Goal: Task Accomplishment & Management: Use online tool/utility

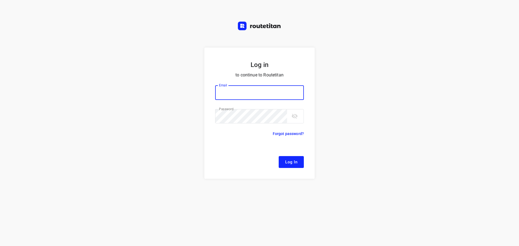
type input "[EMAIL_ADDRESS][DOMAIN_NAME]"
click at [295, 160] on span "Log In" at bounding box center [291, 162] width 12 height 7
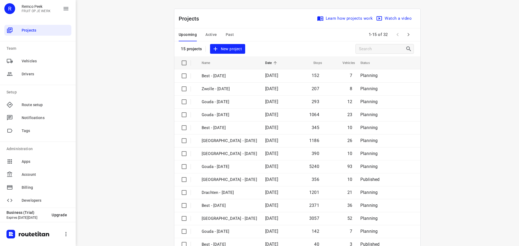
click at [209, 36] on span "Active" at bounding box center [211, 34] width 11 height 7
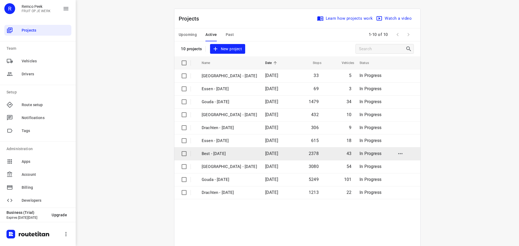
click at [224, 149] on td "Best - [DATE]" at bounding box center [228, 153] width 65 height 13
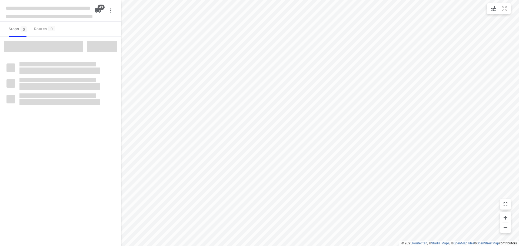
checkbox input "true"
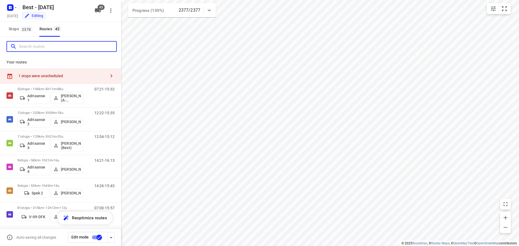
click at [61, 44] on input "Search routes" at bounding box center [67, 46] width 97 height 8
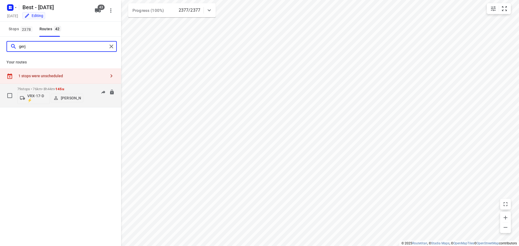
type input "gerj"
click at [90, 105] on div "07:25-15:29" at bounding box center [101, 97] width 27 height 20
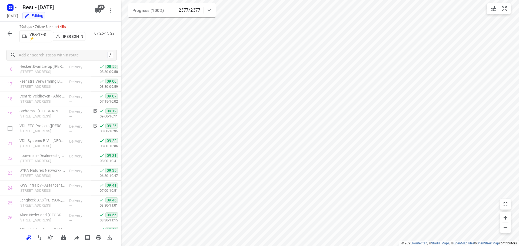
scroll to position [268, 0]
click at [31, 56] on input "text" at bounding box center [67, 55] width 97 height 8
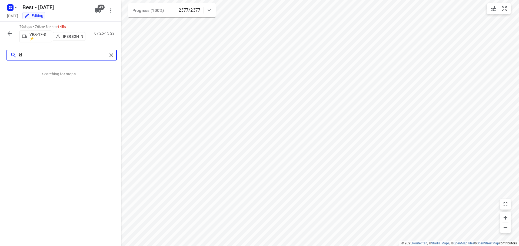
scroll to position [0, 0]
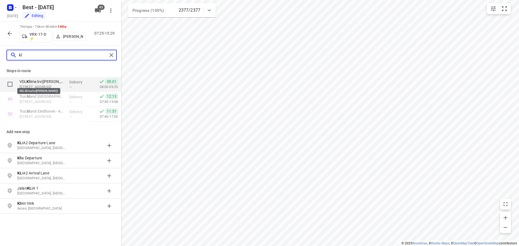
type input "kl"
click at [42, 81] on p "VDL Kl ima bv([PERSON_NAME])" at bounding box center [41, 81] width 45 height 5
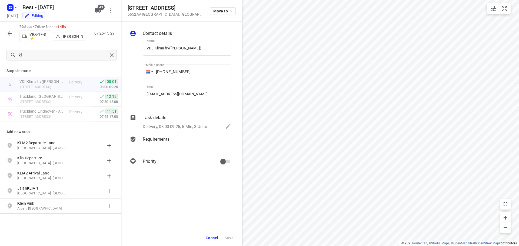
click at [160, 123] on div "Delivery, 08:00-09:25, 5 Min, 3 Units" at bounding box center [187, 127] width 89 height 8
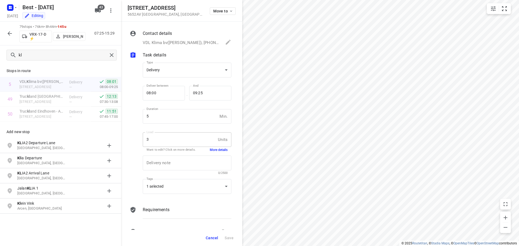
click at [172, 42] on p "VDL Klima bv([PERSON_NAME]), [PHONE_NUMBER], [EMAIL_ADDRESS][DOMAIN_NAME]" at bounding box center [181, 43] width 77 height 6
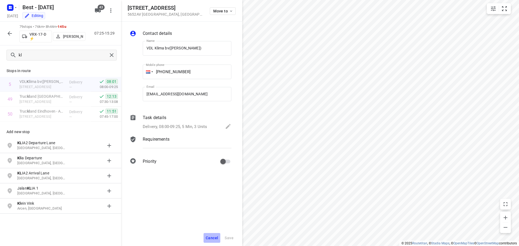
click at [216, 238] on span "Cancel" at bounding box center [212, 238] width 12 height 4
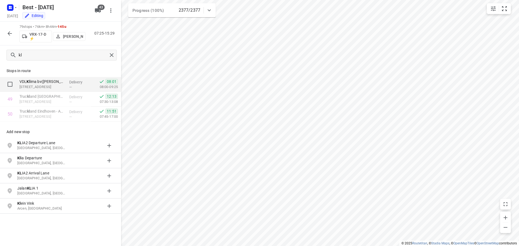
click at [53, 90] on div "VDL Kl ima bv([PERSON_NAME]) [STREET_ADDRESS]" at bounding box center [42, 84] width 50 height 15
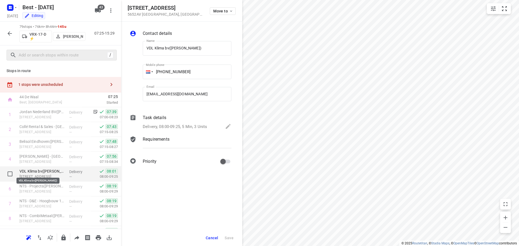
click at [55, 174] on p "VDL Klima bv([PERSON_NAME])" at bounding box center [41, 171] width 45 height 5
click at [53, 176] on p "[STREET_ADDRESS]" at bounding box center [41, 176] width 45 height 5
click at [172, 121] on div "Task details" at bounding box center [187, 118] width 89 height 6
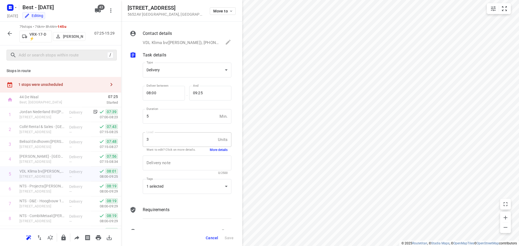
click at [217, 152] on button "More details" at bounding box center [219, 150] width 18 height 5
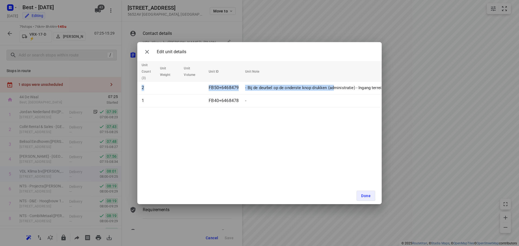
drag, startPoint x: 332, startPoint y: 89, endPoint x: 94, endPoint y: 71, distance: 238.6
click at [94, 71] on div "Edit unit details Unit Count (3) Unit Weight Unit Volume Unit ID Unit Note 2 FB…" at bounding box center [259, 123] width 519 height 246
click at [269, 143] on div "Edit unit details Unit Count (3) Unit Weight Unit Volume Unit ID Unit Note 2 FB…" at bounding box center [259, 123] width 245 height 162
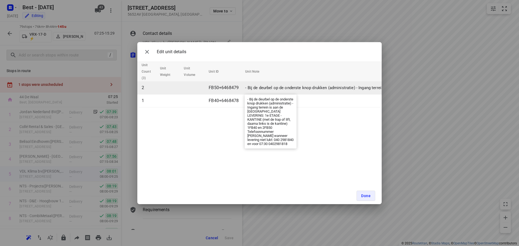
click at [299, 88] on p "- Bij de deurbel op de onderste knop drukken (administratie) - Ingang terrein i…" at bounding box center [525, 88] width 561 height 6
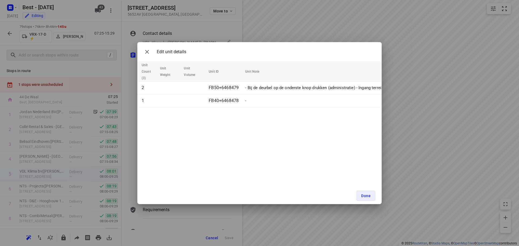
click at [260, 235] on div "Edit unit details Unit Count (3) Unit Weight Unit Volume Unit ID Unit Note 2 FB…" at bounding box center [259, 123] width 519 height 246
